Goal: Task Accomplishment & Management: Manage account settings

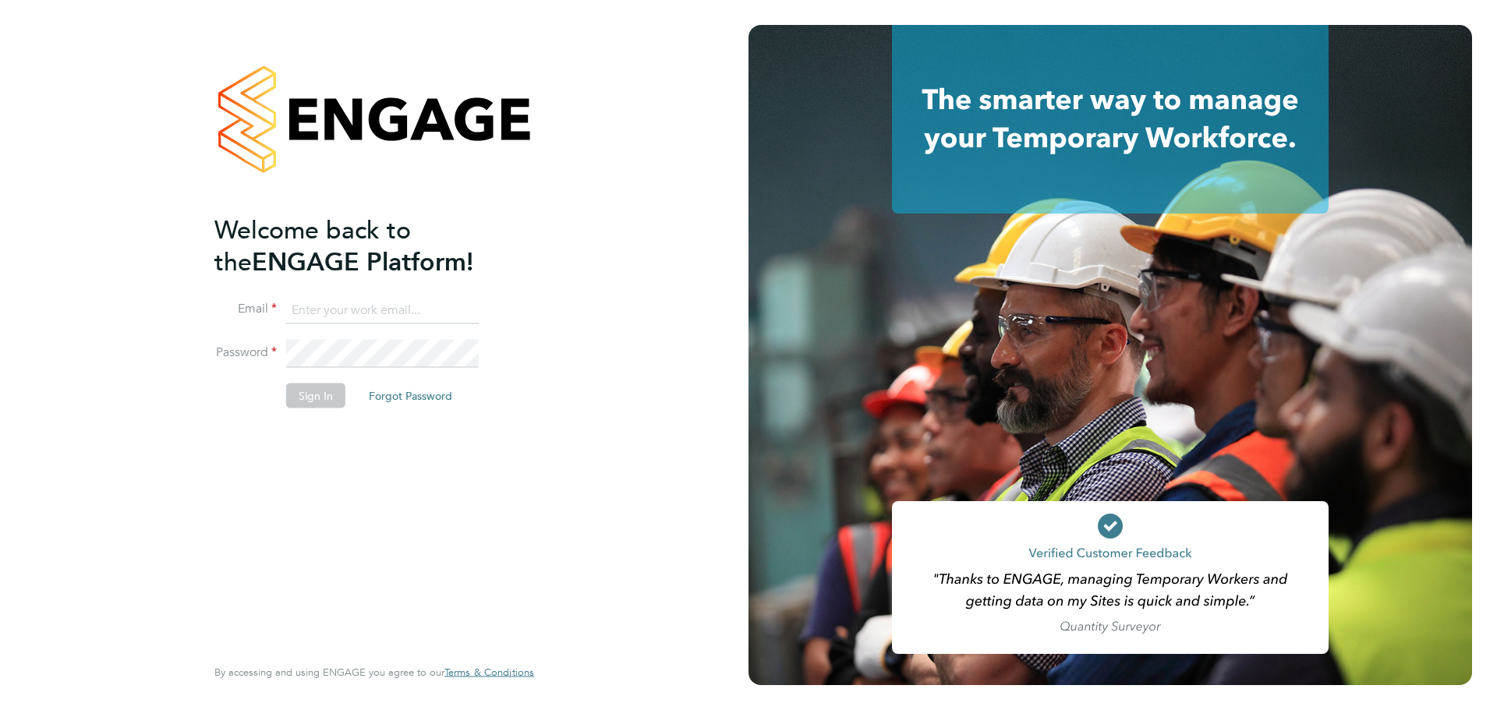
type input "jordan.williams@morganhunt.com"
click at [323, 385] on button "Sign In" at bounding box center [315, 396] width 59 height 25
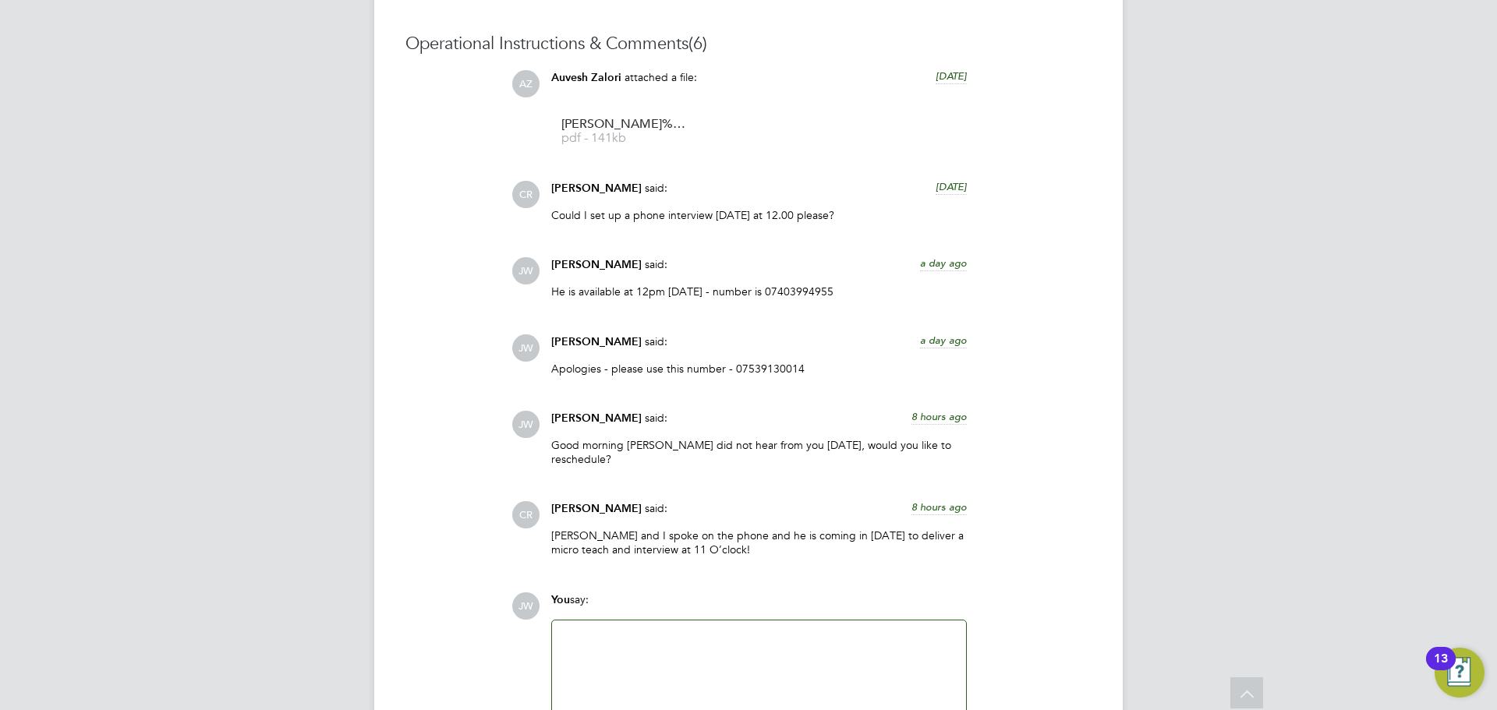
scroll to position [1587, 0]
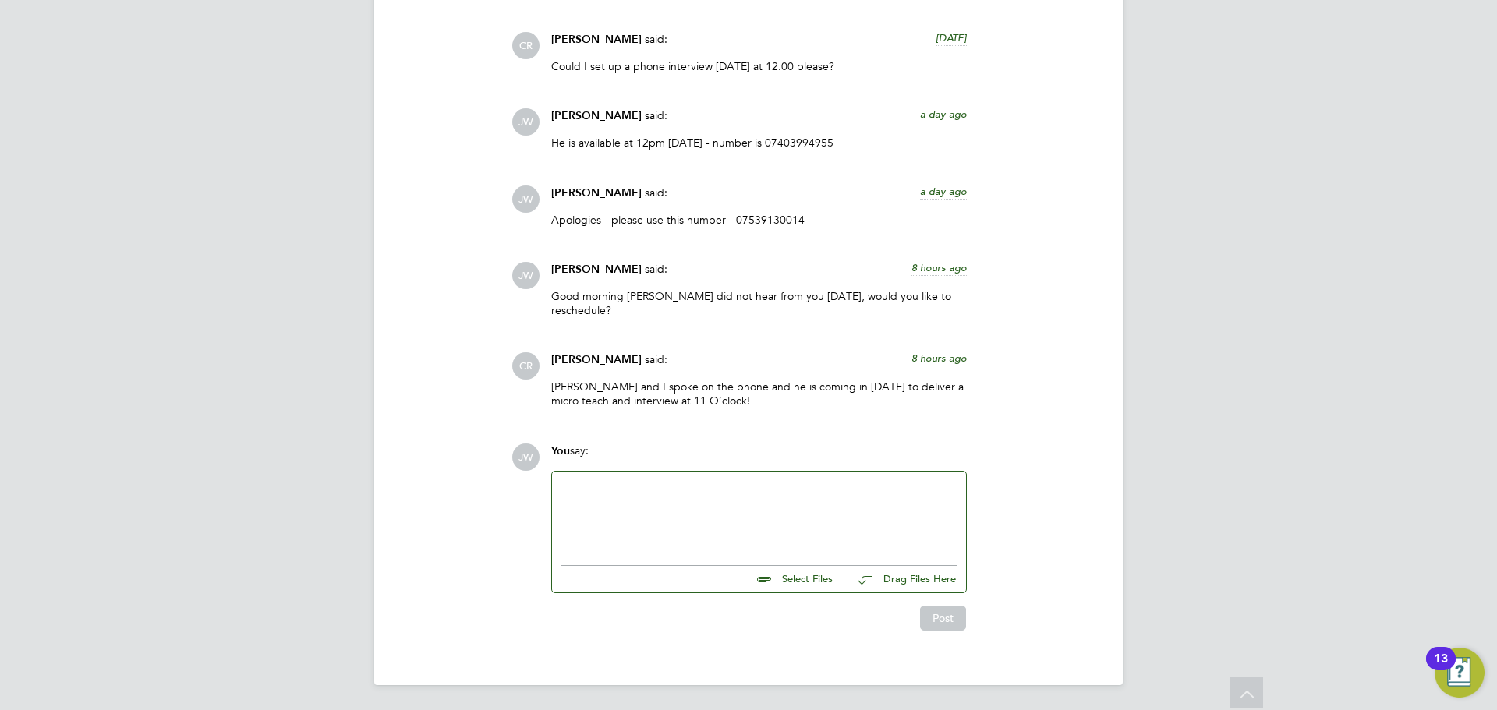
click at [613, 498] on div at bounding box center [758, 514] width 395 height 67
click at [613, 514] on div at bounding box center [758, 514] width 395 height 67
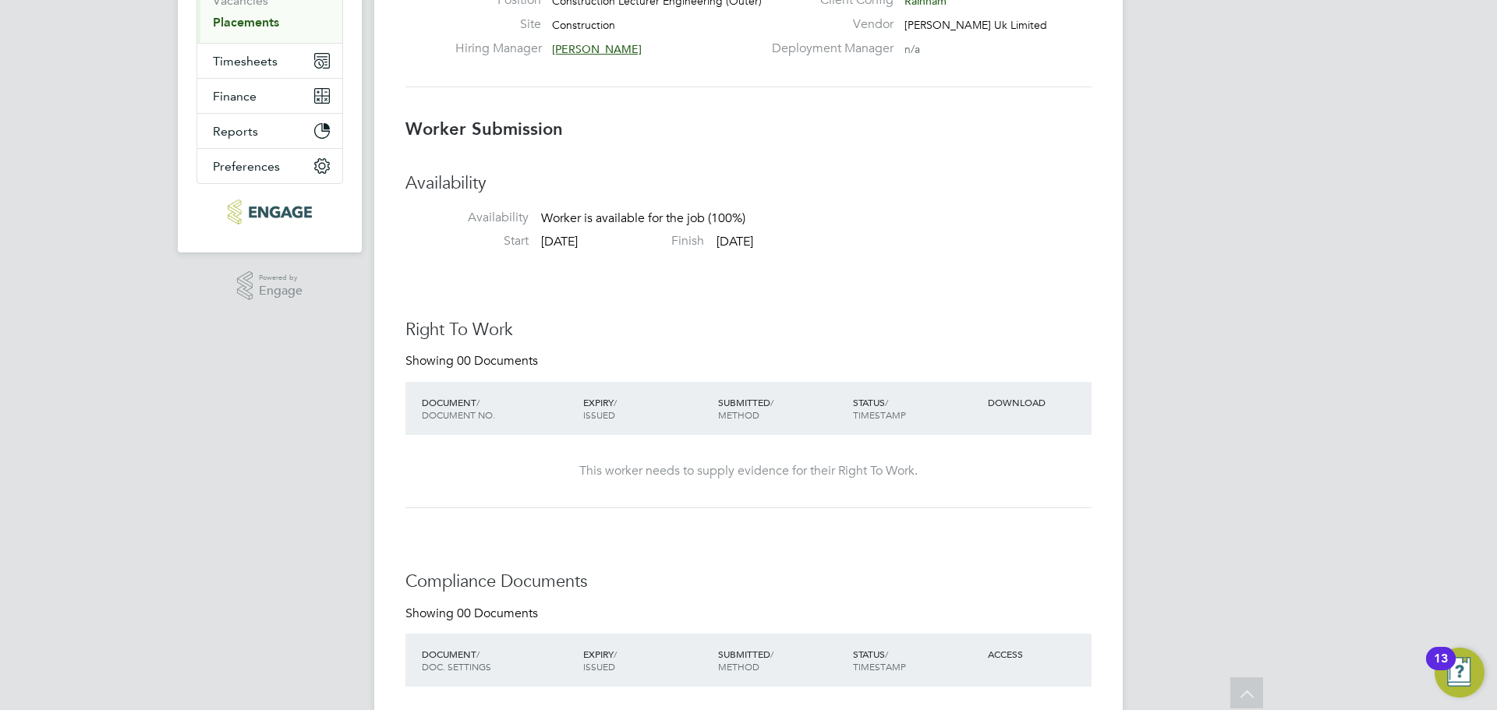
scroll to position [0, 0]
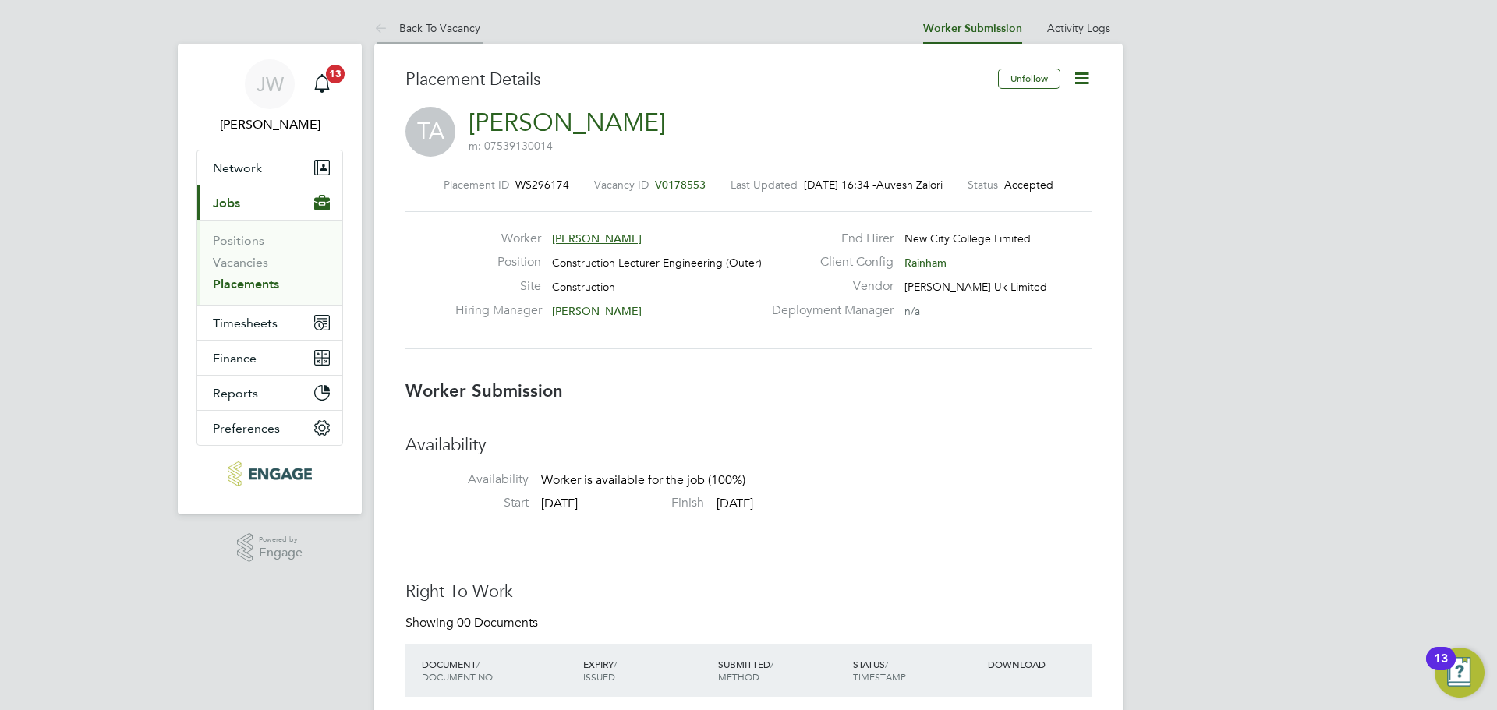
click at [407, 21] on link "Back To Vacancy" at bounding box center [427, 28] width 106 height 14
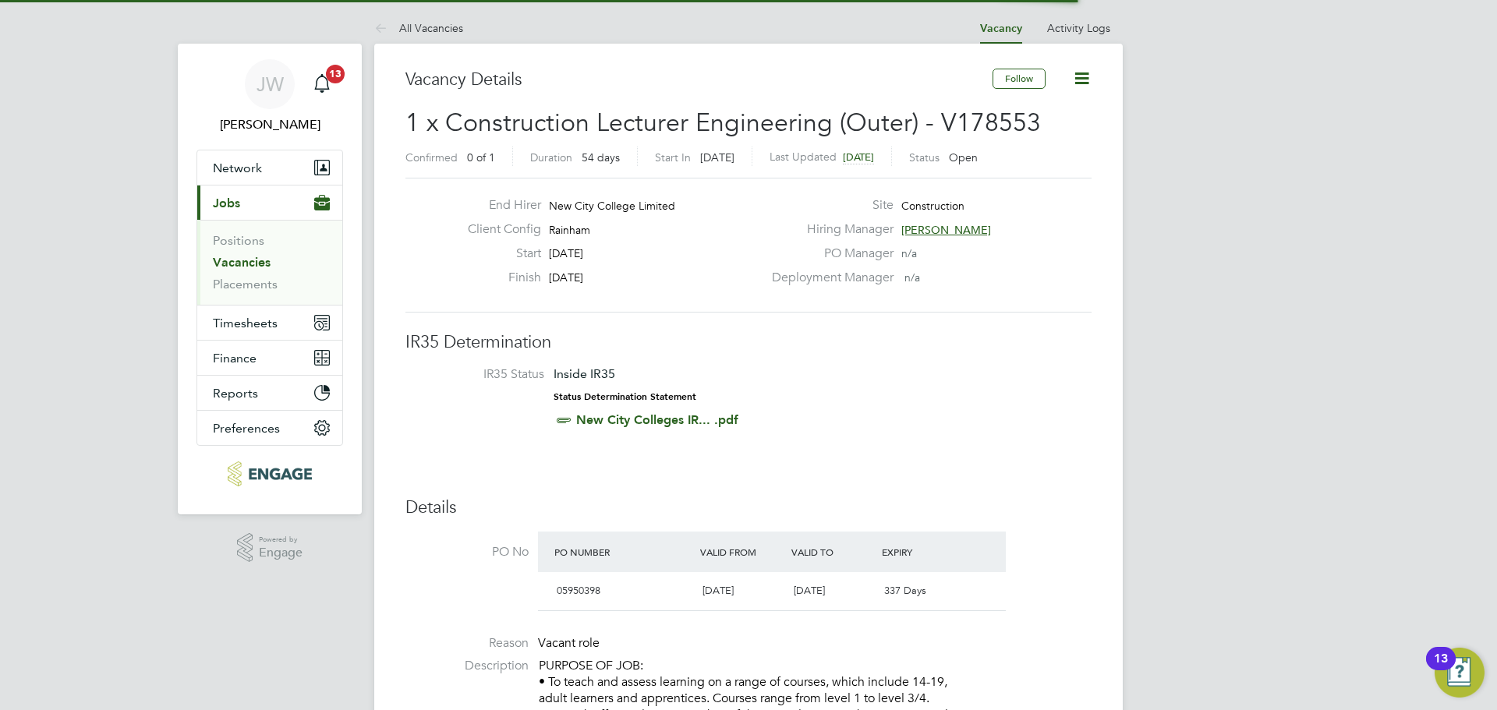
scroll to position [8, 8]
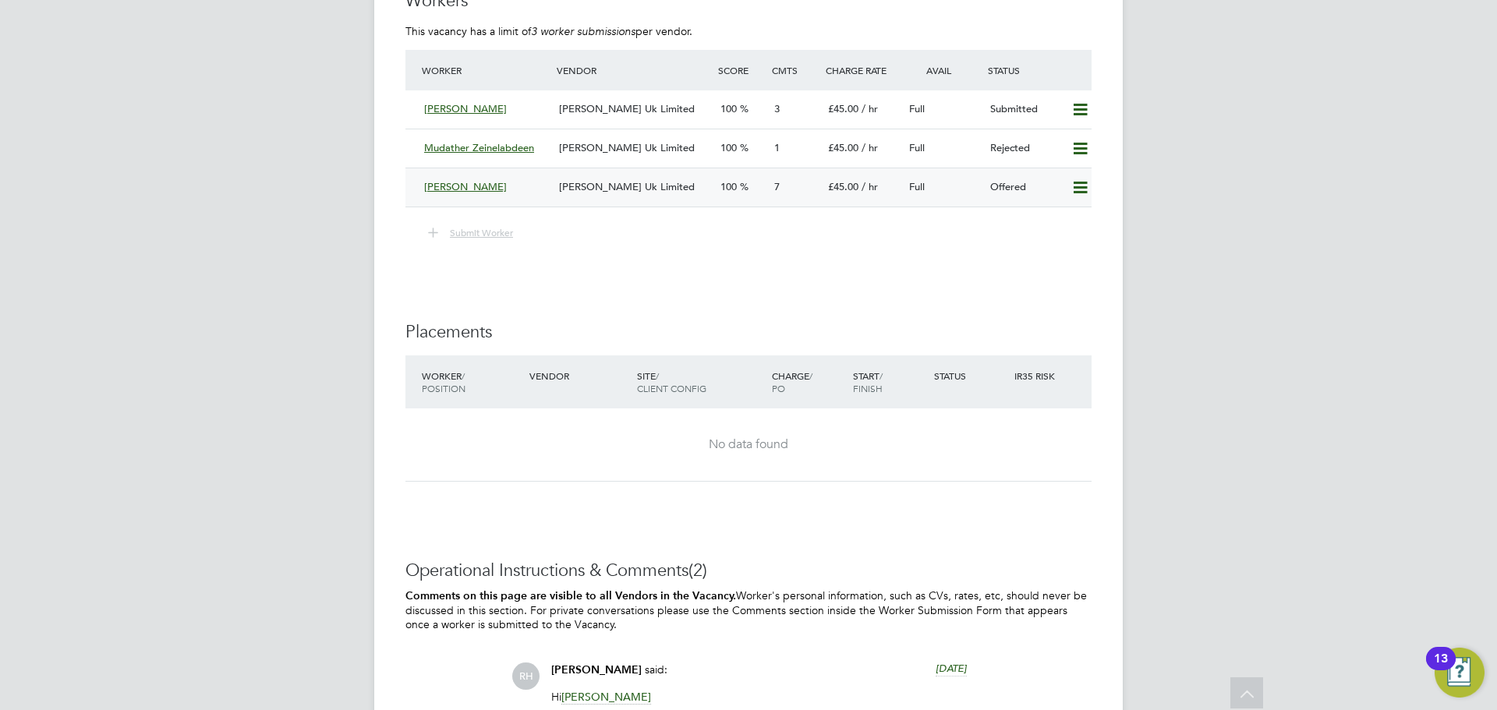
click at [1082, 188] on icon at bounding box center [1079, 188] width 19 height 12
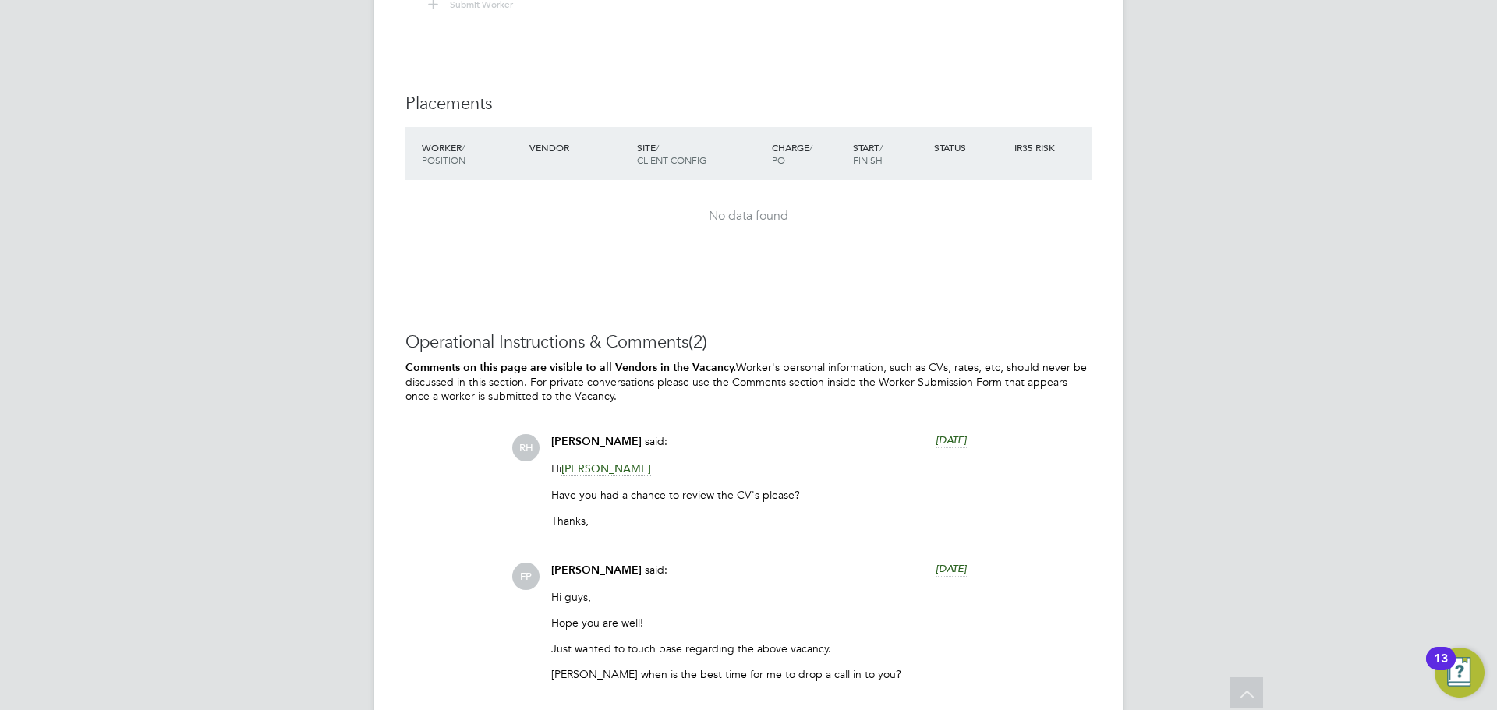
scroll to position [3274, 0]
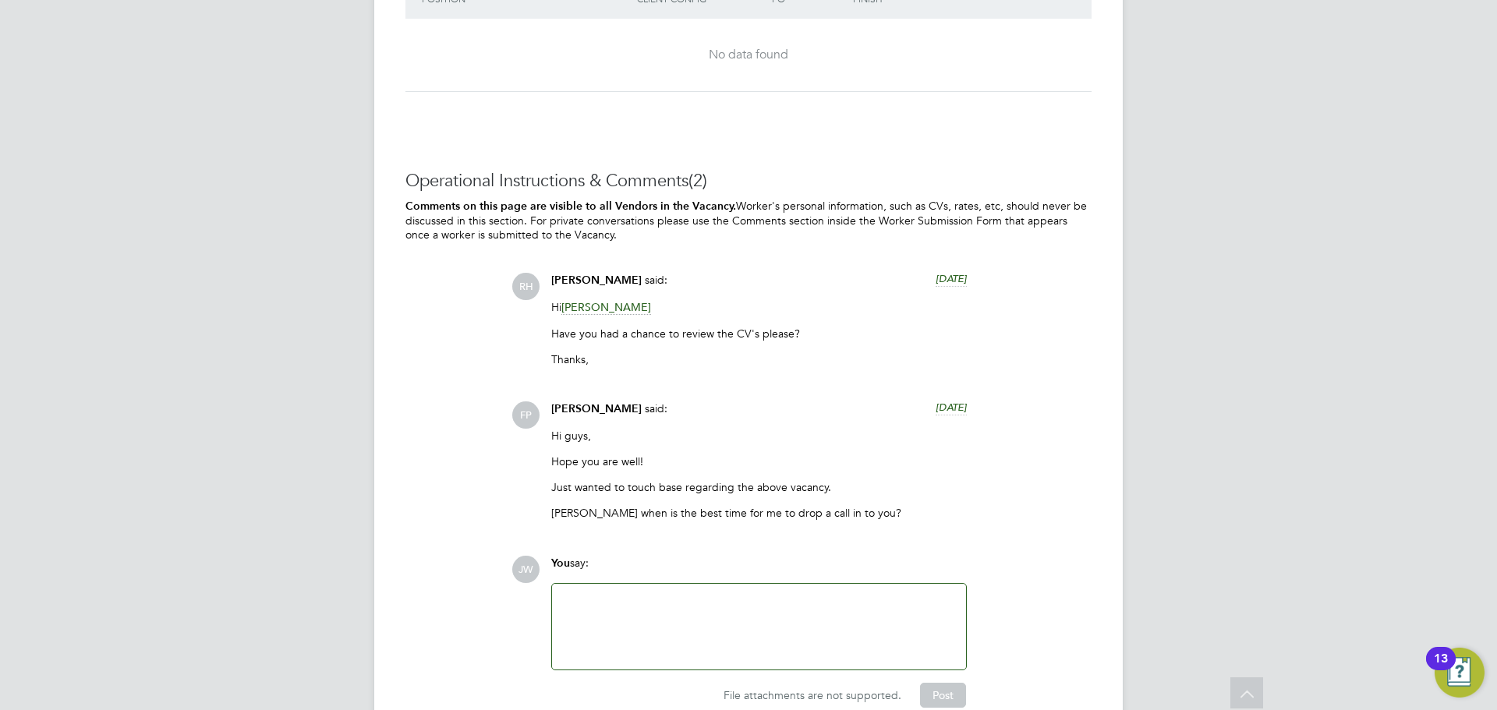
click at [629, 612] on div at bounding box center [758, 626] width 395 height 67
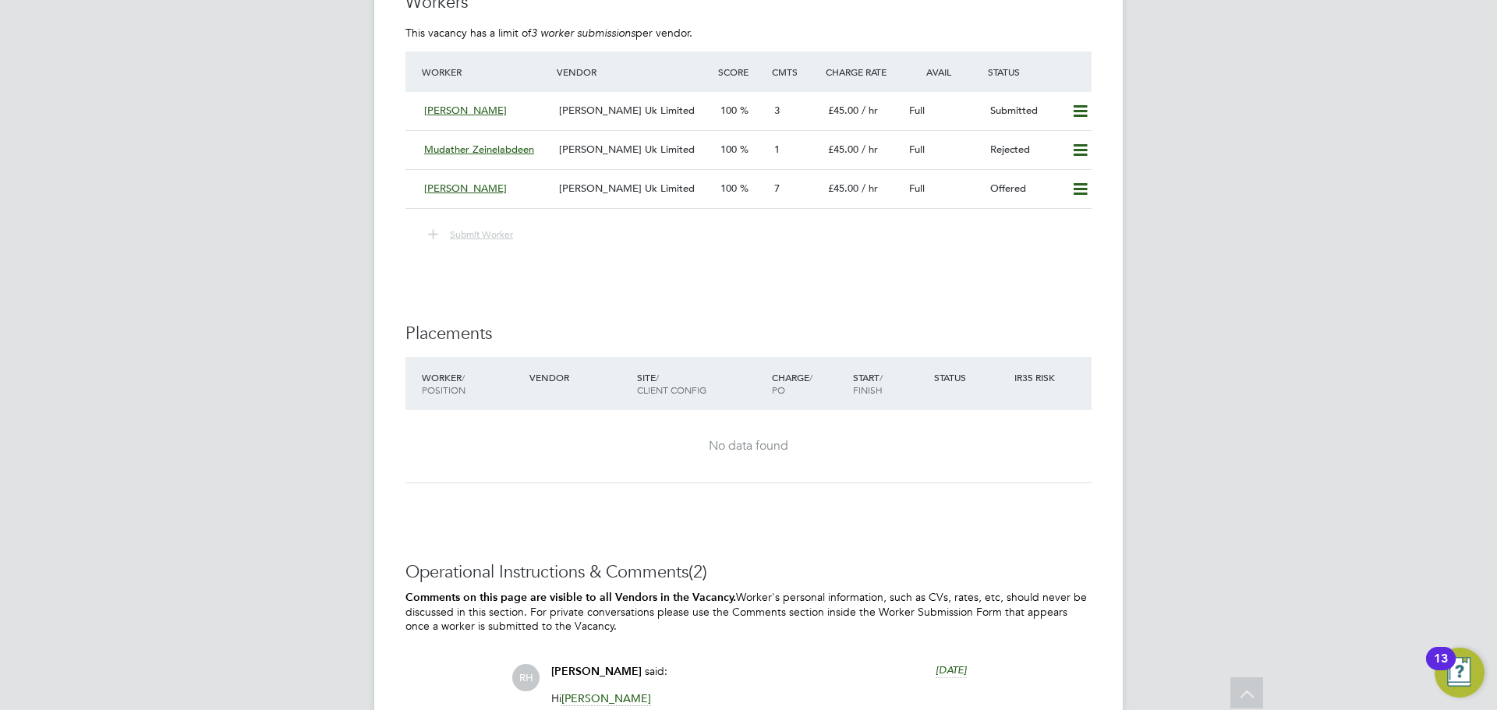
scroll to position [2882, 0]
click at [612, 189] on span "[PERSON_NAME] Uk Limited" at bounding box center [627, 188] width 136 height 13
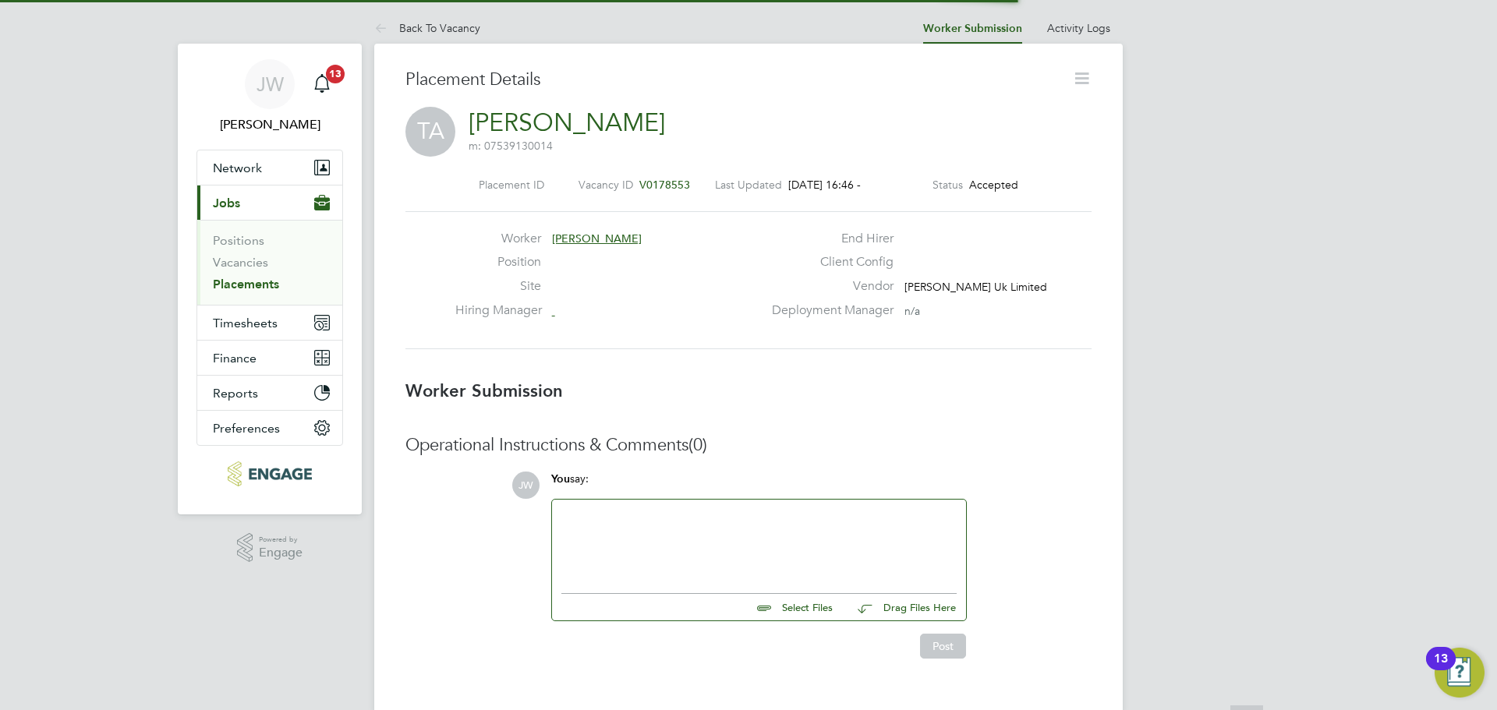
scroll to position [8, 8]
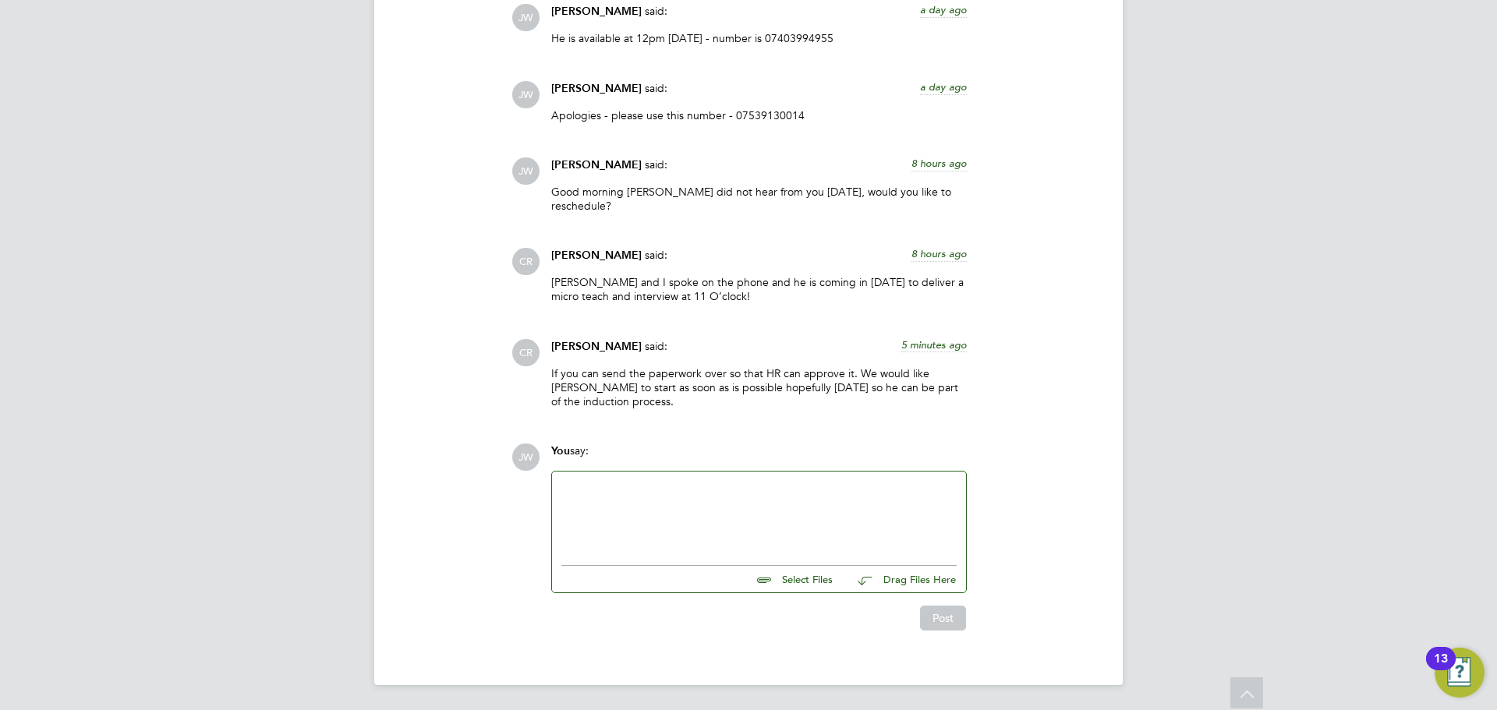
click at [650, 508] on div at bounding box center [758, 514] width 395 height 67
click at [648, 509] on div at bounding box center [758, 514] width 395 height 67
click at [621, 516] on div at bounding box center [758, 514] width 395 height 67
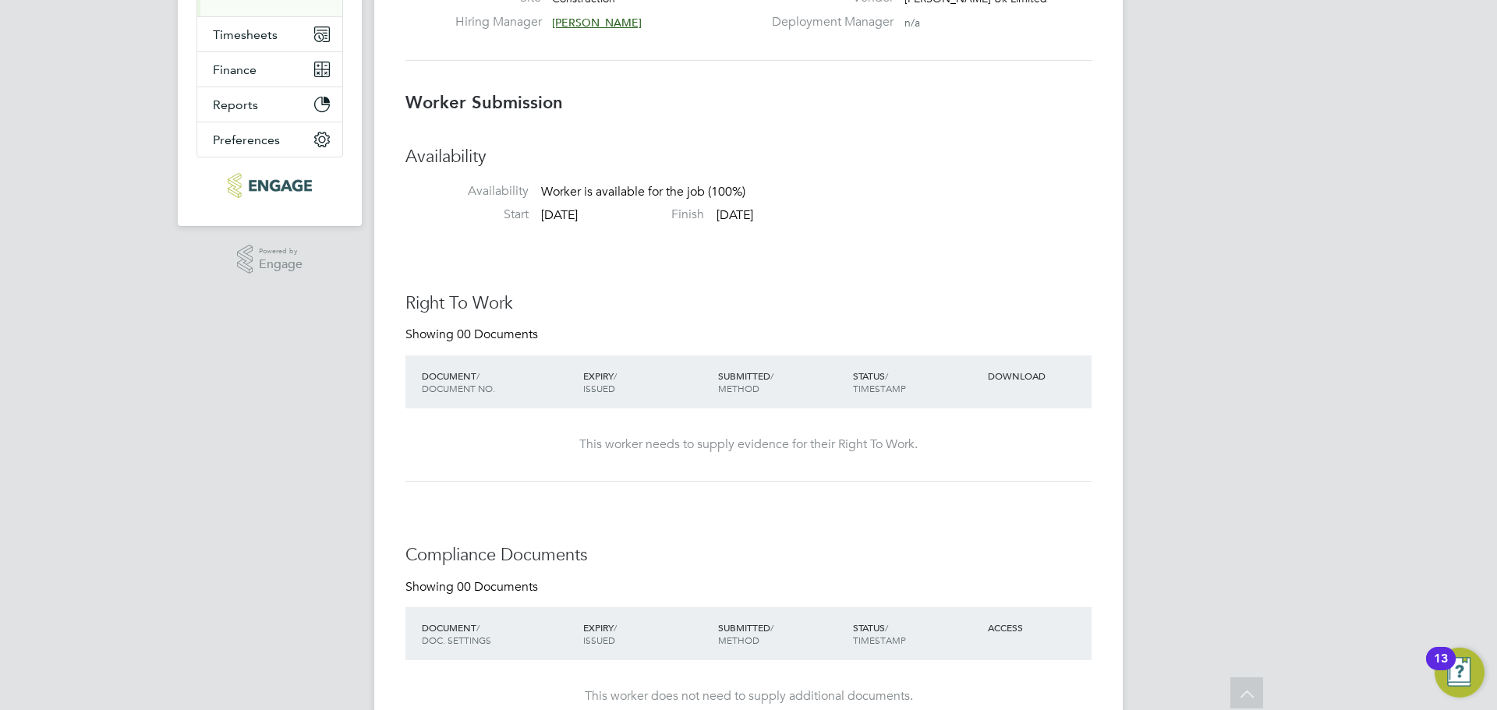
scroll to position [0, 0]
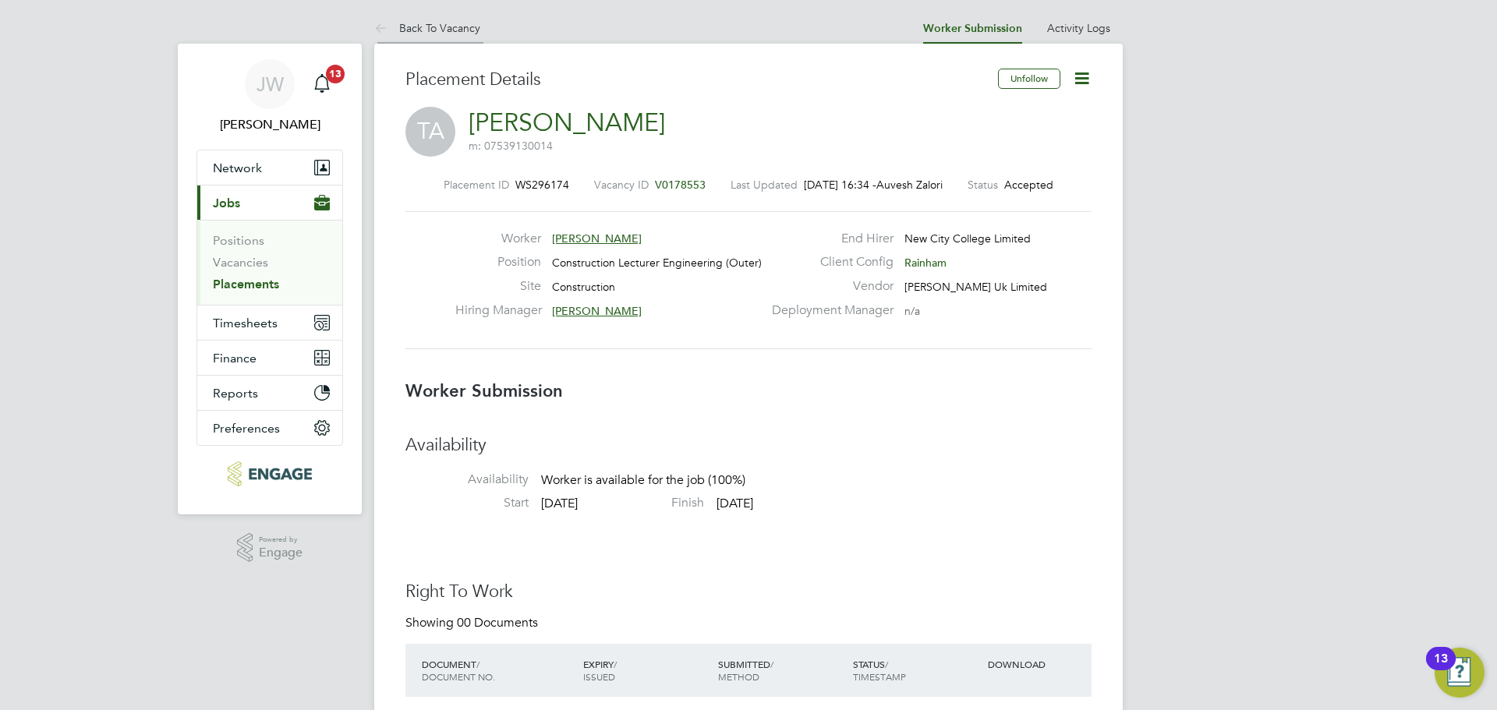
click at [434, 24] on link "Back To Vacancy" at bounding box center [427, 28] width 106 height 14
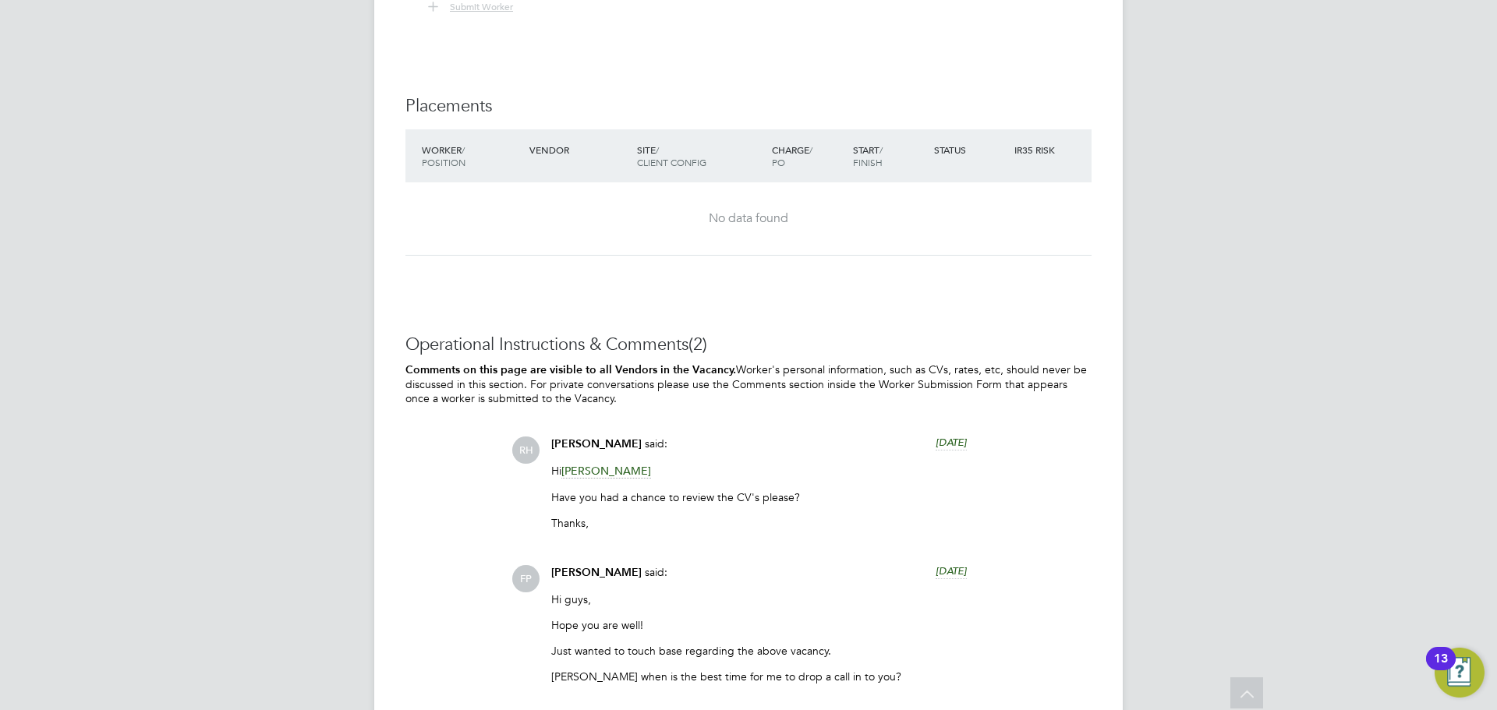
scroll to position [3349, 0]
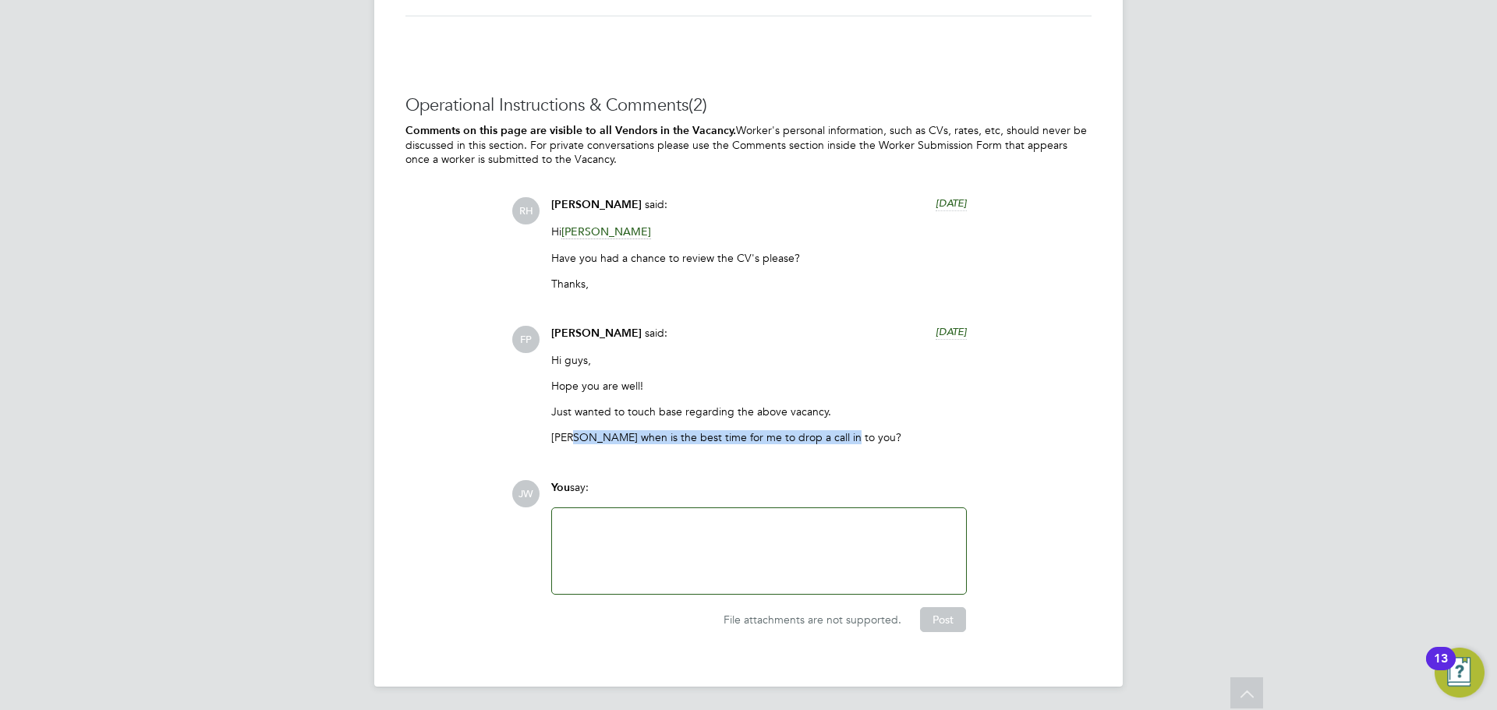
drag, startPoint x: 571, startPoint y: 422, endPoint x: 851, endPoint y: 426, distance: 280.6
click at [851, 426] on div "Hi guys, Hope you are well! Just wanted to touch base regarding the above vacan…" at bounding box center [758, 405] width 415 height 104
click at [864, 446] on div "Hi guys, Hope you are well! Just wanted to touch base regarding the above vacan…" at bounding box center [758, 405] width 415 height 104
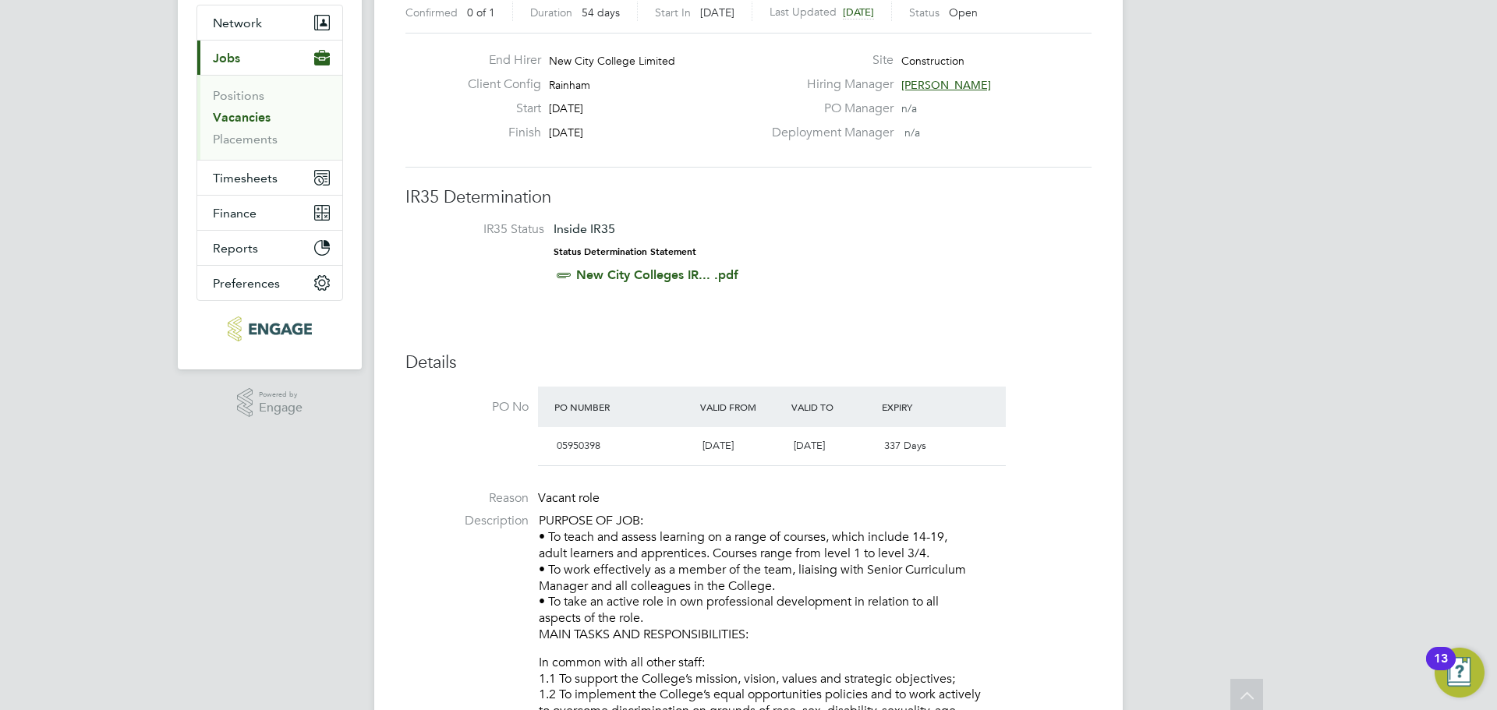
scroll to position [0, 0]
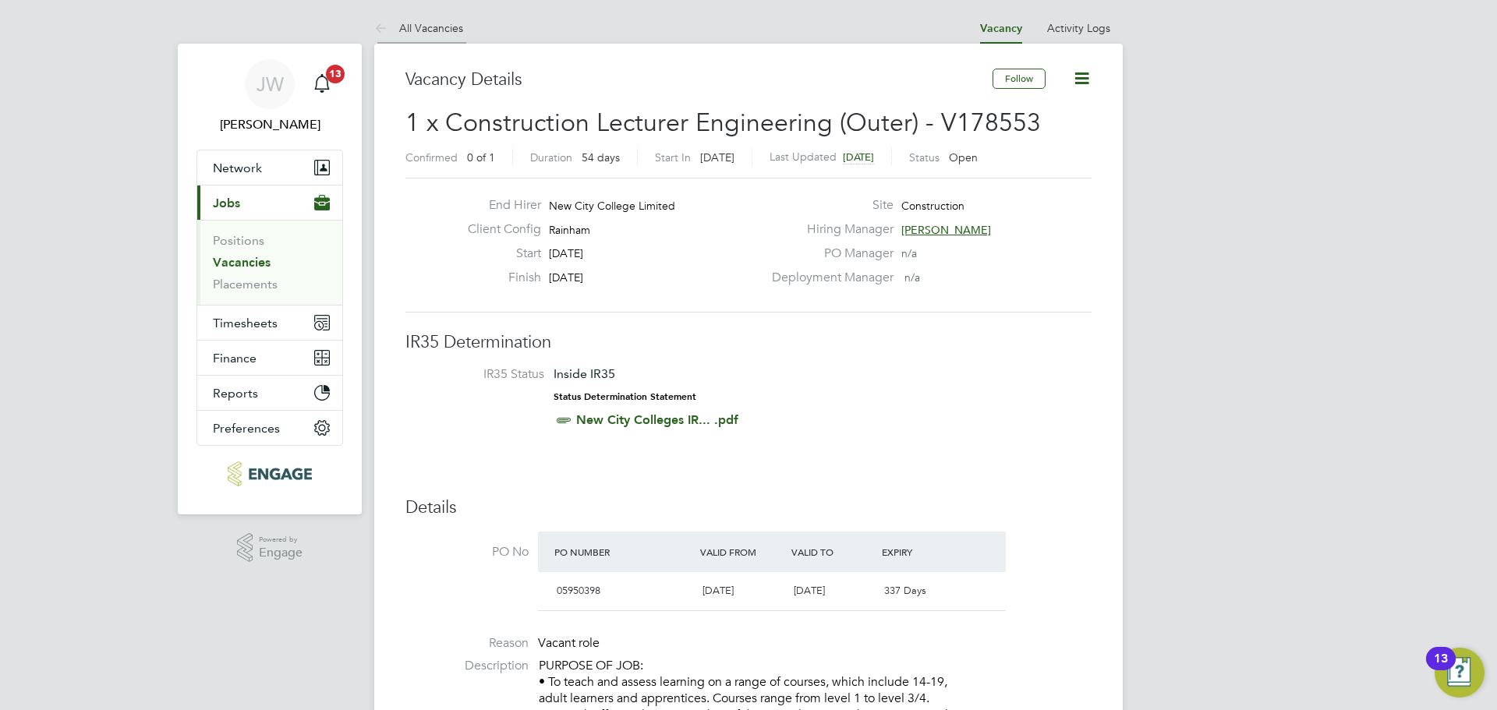
click at [423, 33] on link "All Vacancies" at bounding box center [418, 28] width 89 height 14
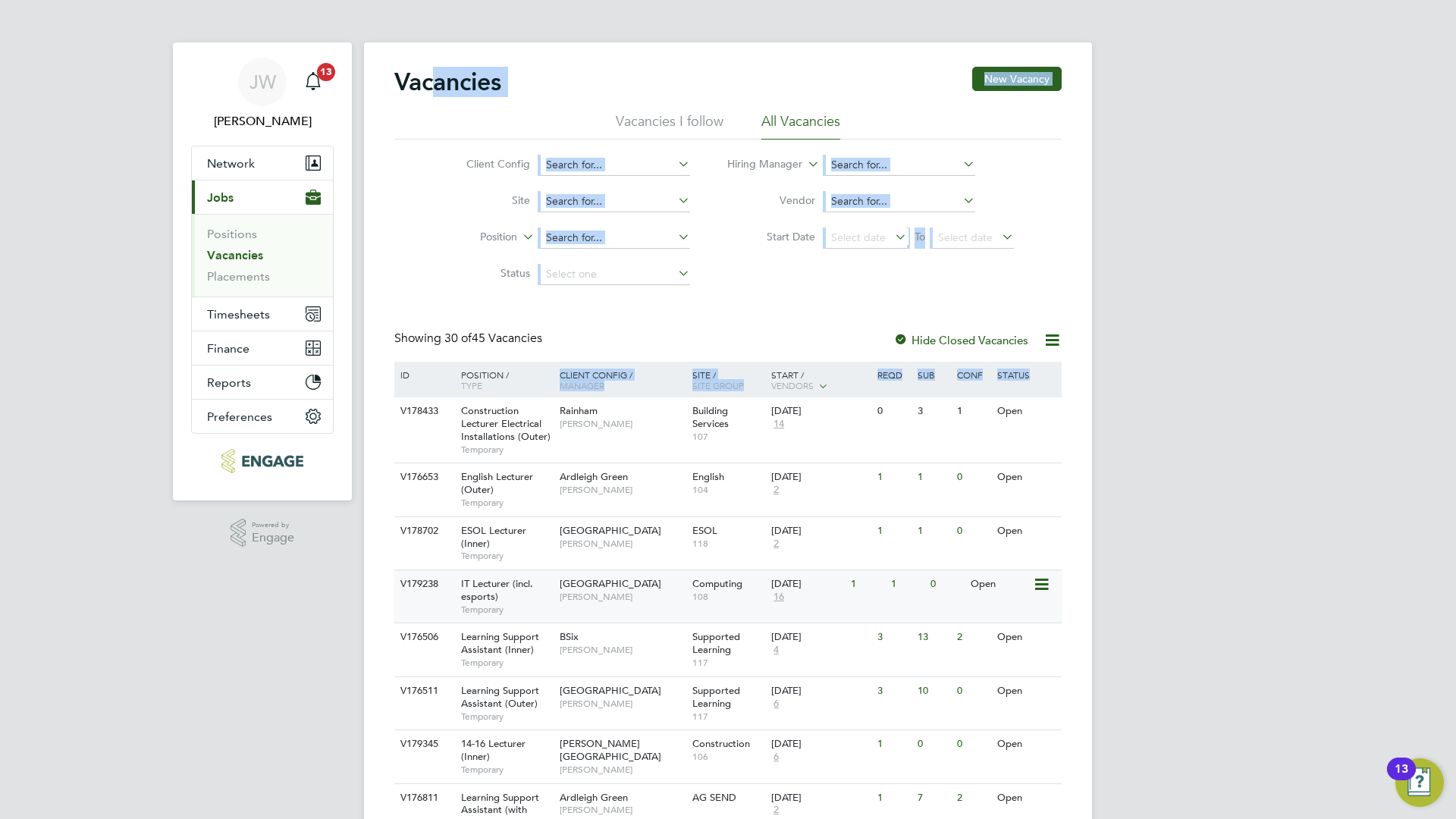
drag, startPoint x: 418, startPoint y: 534, endPoint x: 410, endPoint y: 599, distance: 65.5
